Goal: Task Accomplishment & Management: Use online tool/utility

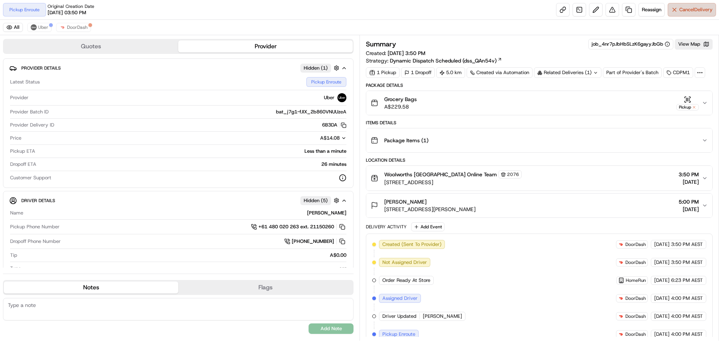
click at [710, 7] on span "Cancel Delivery" at bounding box center [695, 9] width 33 height 7
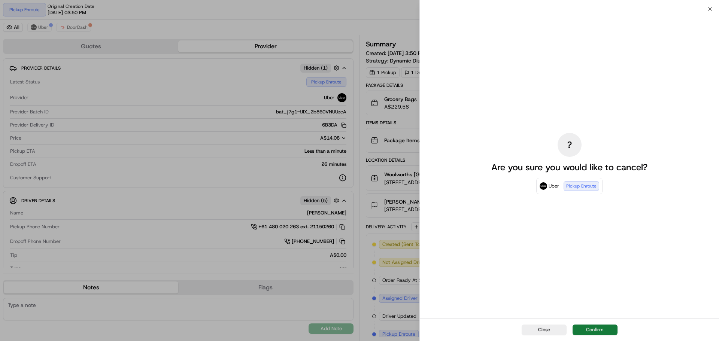
click at [595, 331] on button "Confirm" at bounding box center [594, 330] width 45 height 10
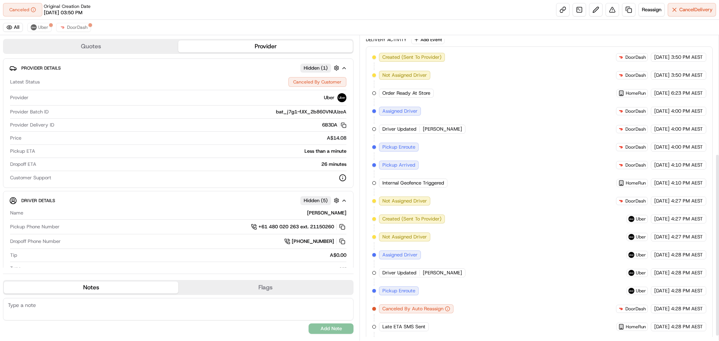
scroll to position [206, 0]
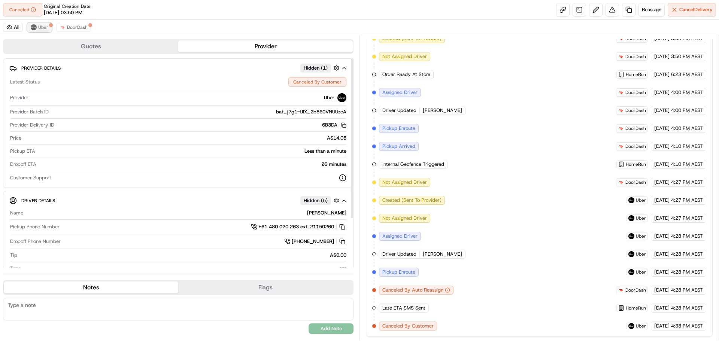
click at [40, 27] on span "Uber" at bounding box center [43, 27] width 10 height 6
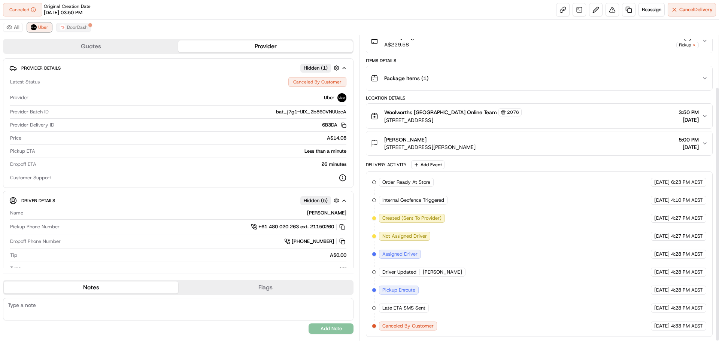
scroll to position [62, 0]
click at [71, 29] on span "DoorDash" at bounding box center [77, 27] width 21 height 6
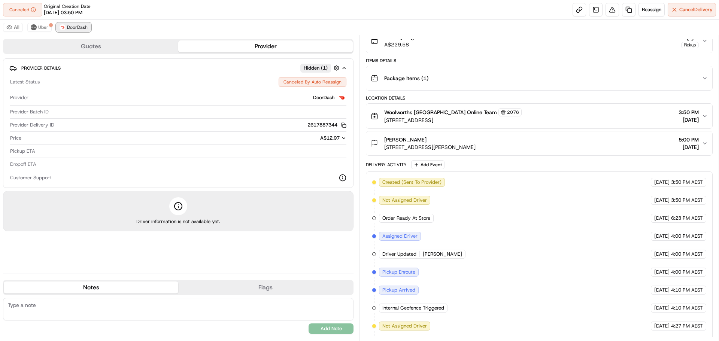
scroll to position [98, 0]
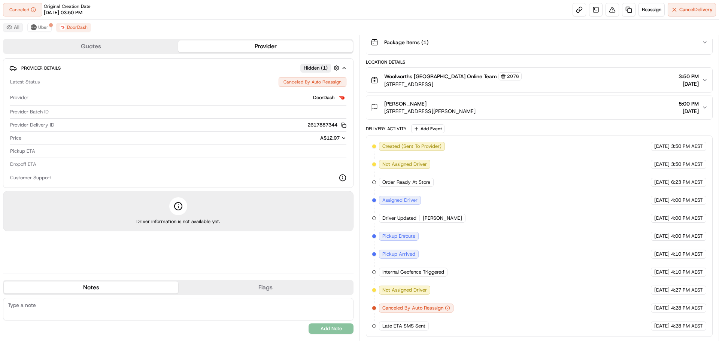
click at [13, 28] on button "All" at bounding box center [13, 27] width 20 height 9
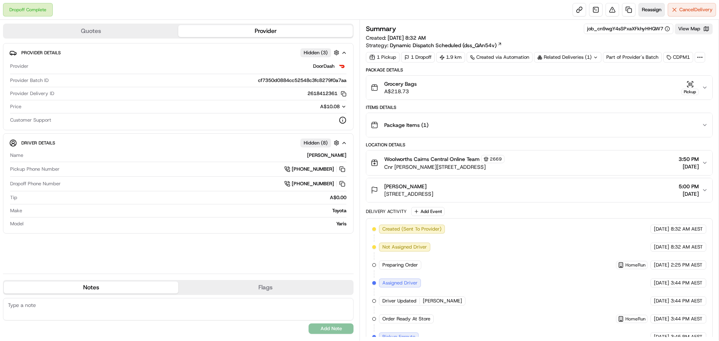
click at [645, 9] on span "Reassign" at bounding box center [651, 9] width 19 height 7
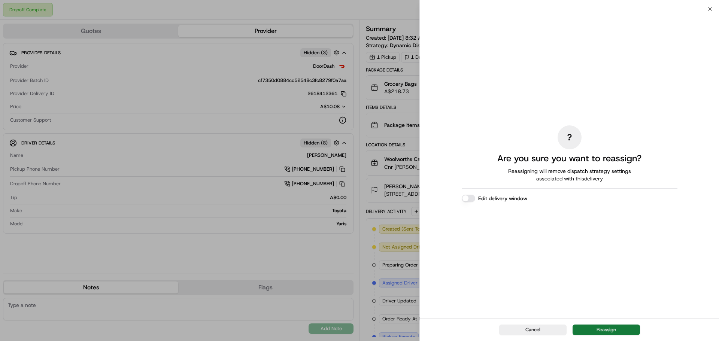
click at [601, 330] on button "Reassign" at bounding box center [605, 330] width 67 height 10
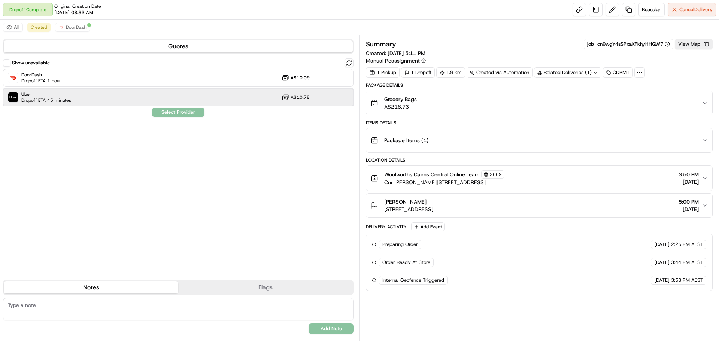
click at [229, 99] on div "Uber Dropoff ETA 45 minutes A$10.78" at bounding box center [178, 97] width 350 height 18
click at [191, 113] on button "Assign Provider" at bounding box center [178, 112] width 53 height 9
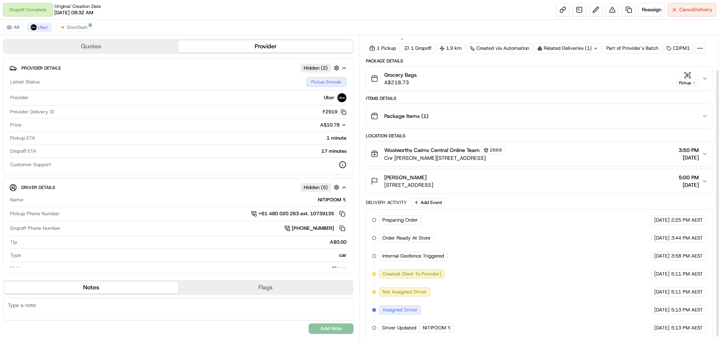
scroll to position [44, 0]
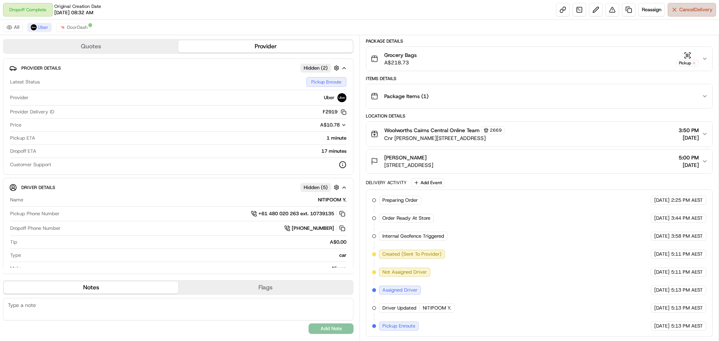
click at [701, 15] on button "Cancel Delivery" at bounding box center [692, 9] width 48 height 13
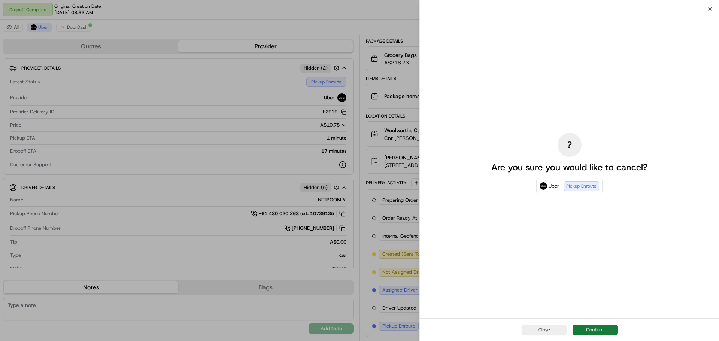
click at [605, 338] on div "Close Confirm" at bounding box center [569, 329] width 299 height 23
click at [605, 332] on button "Confirm" at bounding box center [594, 330] width 45 height 10
